Goal: Check status: Check status

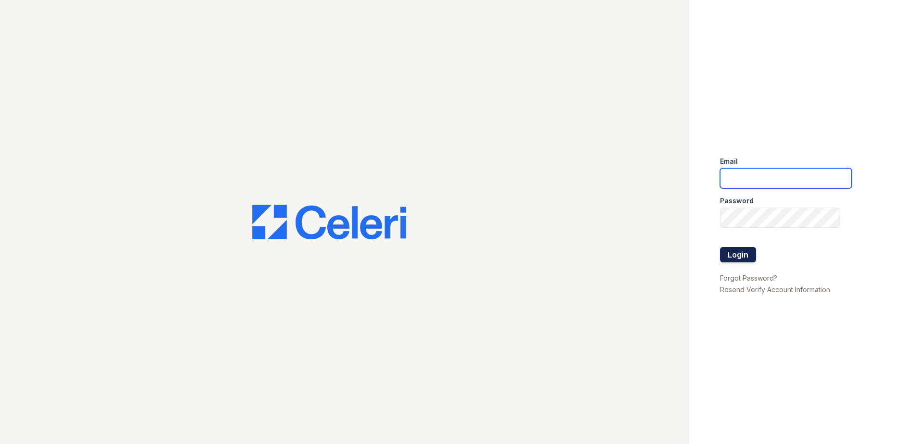
type input "[EMAIL_ADDRESS][DOMAIN_NAME]"
click at [733, 250] on button "Login" at bounding box center [738, 254] width 36 height 15
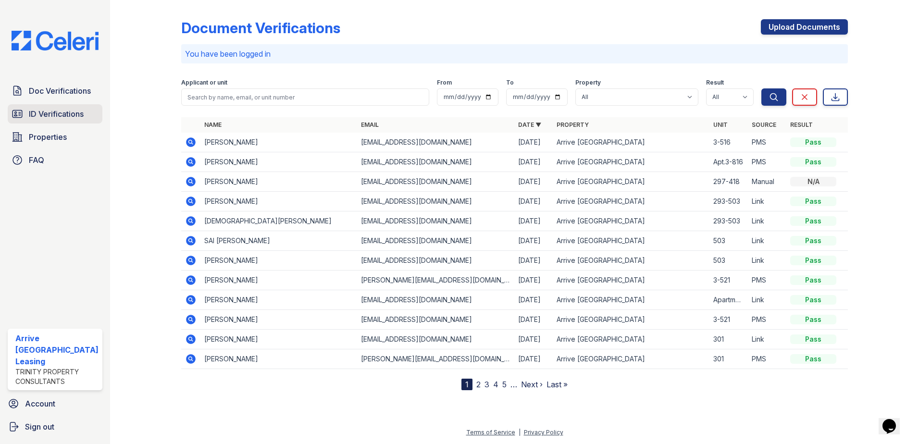
click at [80, 111] on span "ID Verifications" at bounding box center [56, 114] width 55 height 12
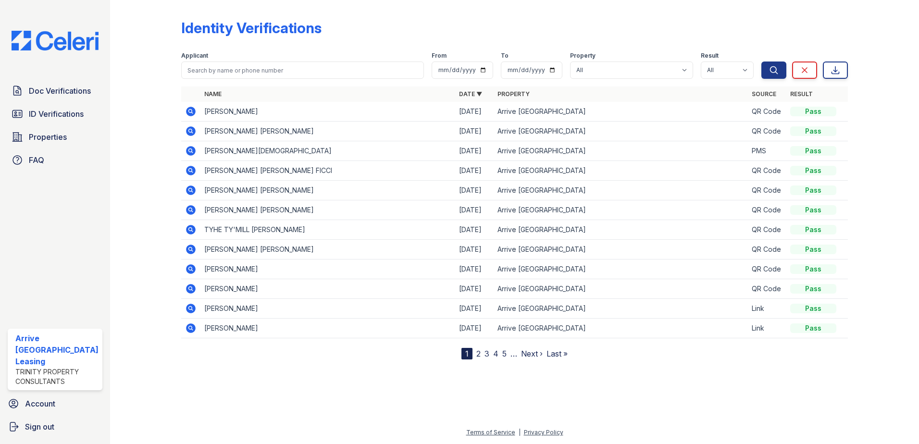
click at [192, 151] on icon at bounding box center [191, 151] width 10 height 10
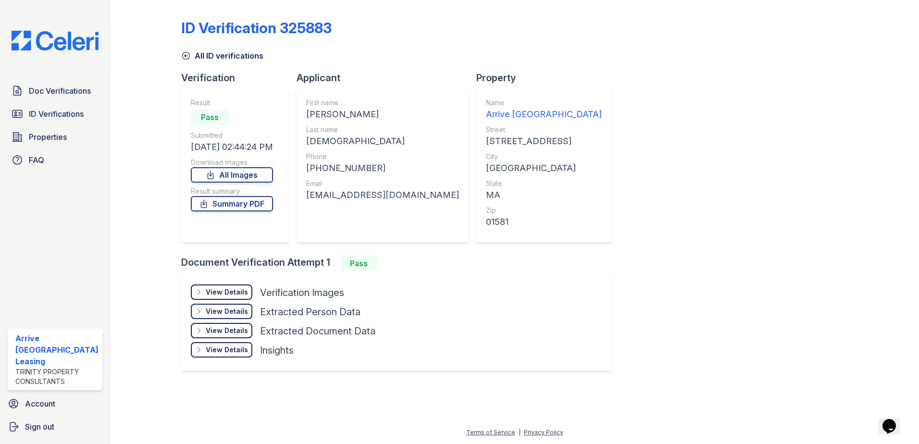
click at [221, 293] on div "View Details" at bounding box center [227, 292] width 42 height 10
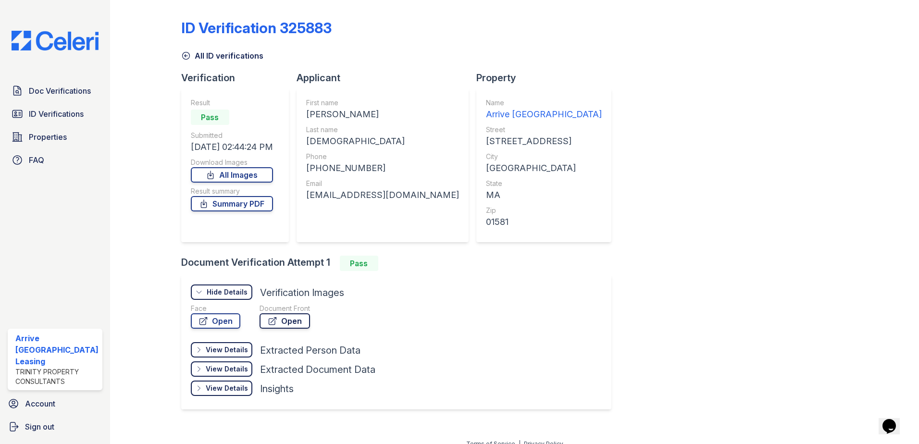
click at [270, 323] on icon at bounding box center [272, 321] width 7 height 7
click at [225, 323] on link "Open" at bounding box center [216, 320] width 50 height 15
